Goal: Find specific page/section: Find specific page/section

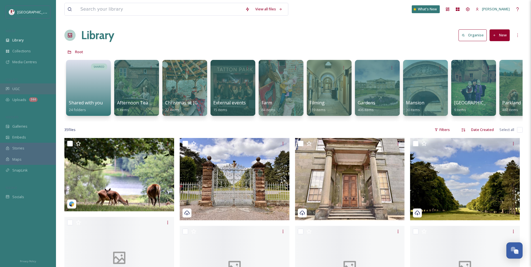
click at [22, 90] on div "UGC" at bounding box center [28, 88] width 56 height 11
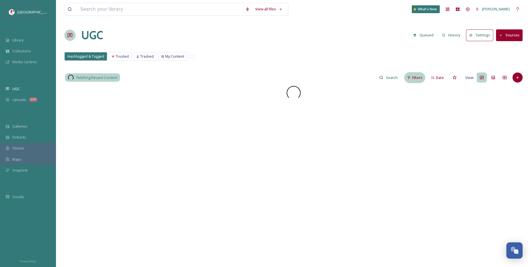
click at [423, 80] on div "Filters" at bounding box center [414, 77] width 21 height 11
click at [351, 157] on div "Hashtags" at bounding box center [368, 156] width 111 height 11
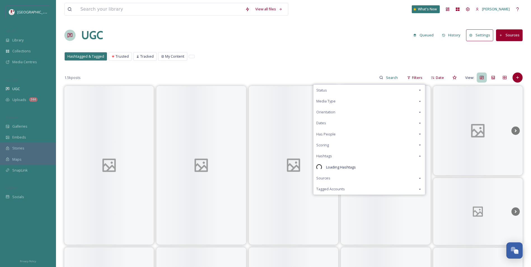
click at [346, 147] on div "Scoring" at bounding box center [368, 145] width 111 height 11
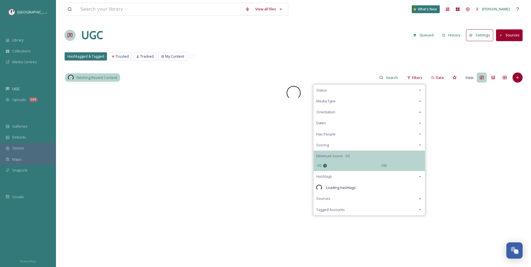
drag, startPoint x: 351, startPoint y: 167, endPoint x: 308, endPoint y: 167, distance: 42.3
type input "-50"
click at [323, 167] on input "range" at bounding box center [351, 166] width 56 height 4
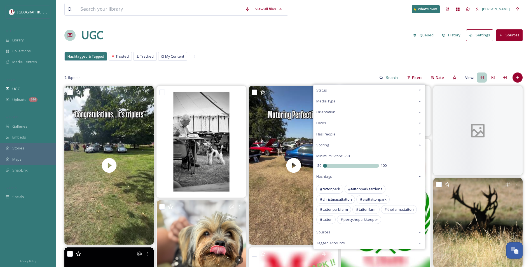
click at [299, 63] on div "Hashtagged & Tagged Trusted Tracked My Content Hashtagged & Tagged Trusted Trac…" at bounding box center [293, 57] width 458 height 11
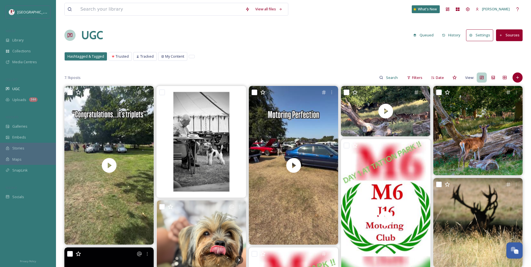
click at [490, 57] on div "Hashtagged & Tagged Trusted Tracked My Content Hashtagged & Tagged Trusted Trac…" at bounding box center [293, 57] width 458 height 11
